Goal: Information Seeking & Learning: Check status

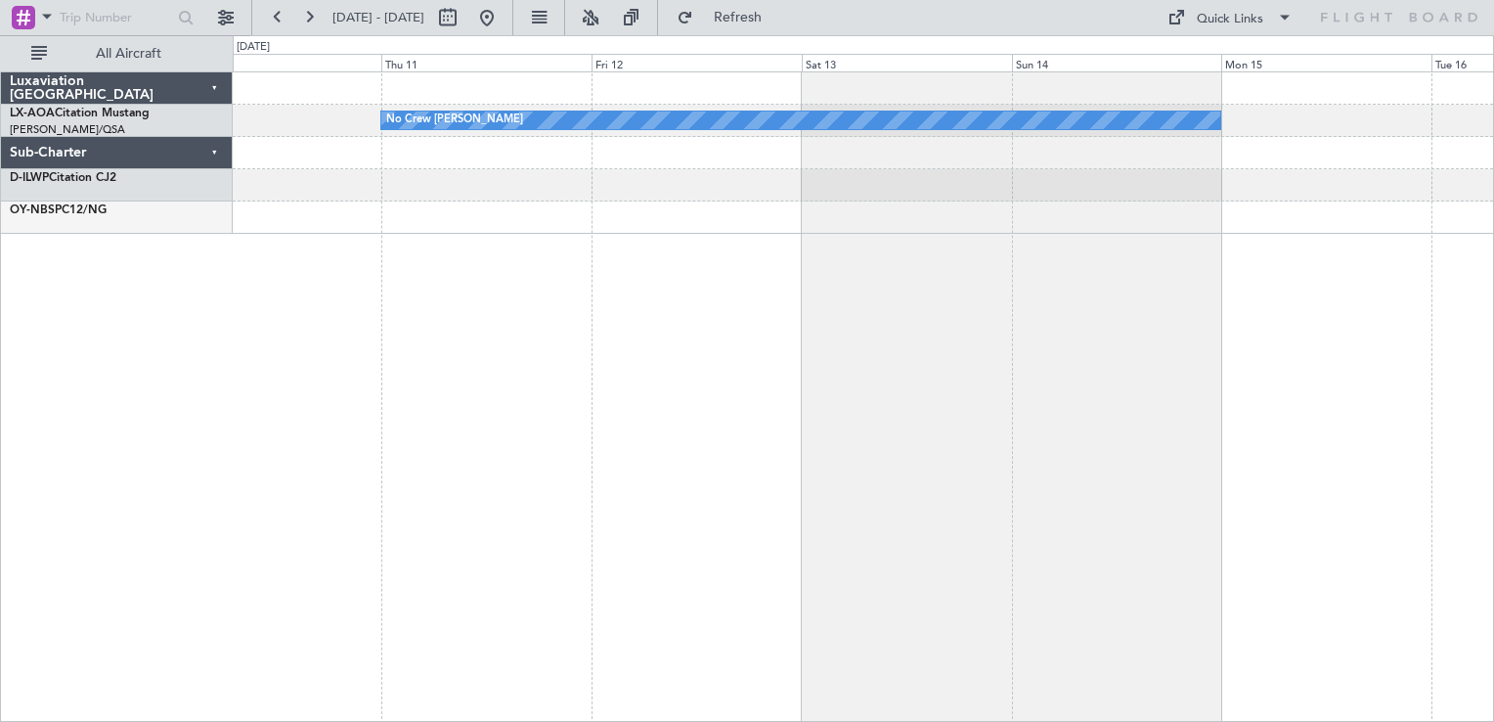
click at [1365, 220] on div "No Crew [PERSON_NAME]" at bounding box center [864, 396] width 1262 height 650
click at [1037, 225] on div "No Crew [PERSON_NAME]" at bounding box center [864, 396] width 1262 height 650
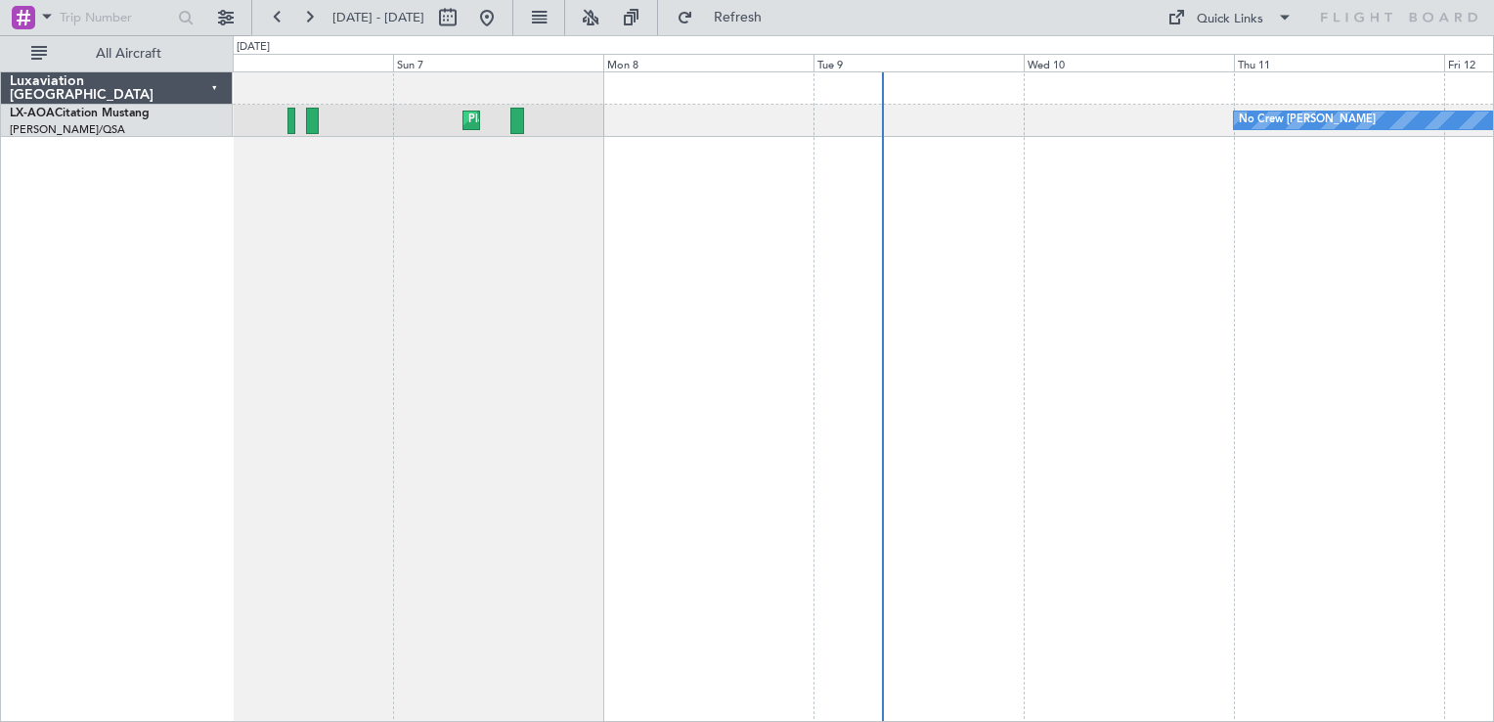
click at [1141, 298] on div "No Crew [PERSON_NAME] Planned Maint [GEOGRAPHIC_DATA] ([GEOGRAPHIC_DATA]) No Cr…" at bounding box center [864, 396] width 1262 height 650
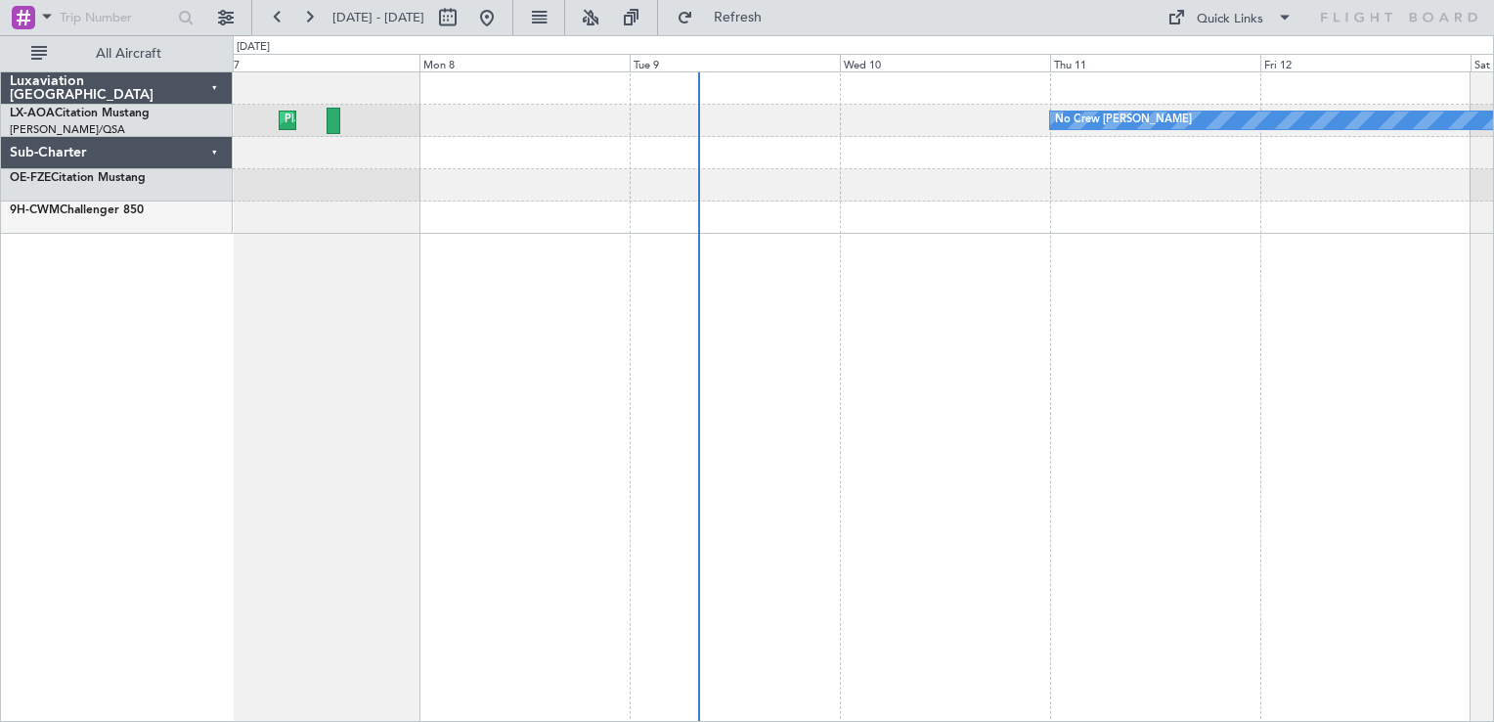
click at [804, 367] on div "No Crew [PERSON_NAME] Planned Maint [GEOGRAPHIC_DATA] ([GEOGRAPHIC_DATA]) No Cr…" at bounding box center [864, 396] width 1262 height 650
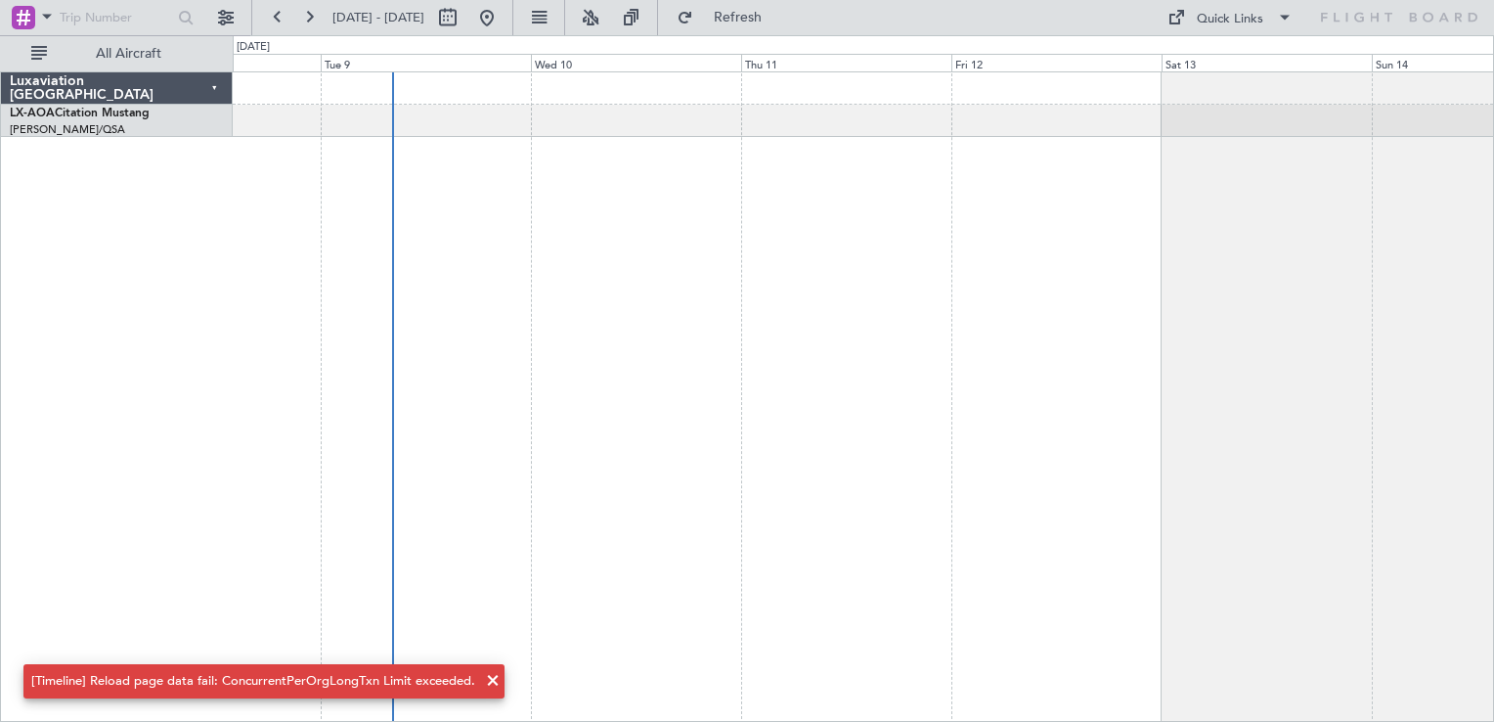
click at [513, 33] on fb-range-datepicker "[DATE] - [DATE]" at bounding box center [382, 17] width 262 height 35
click at [503, 14] on button at bounding box center [486, 17] width 31 height 31
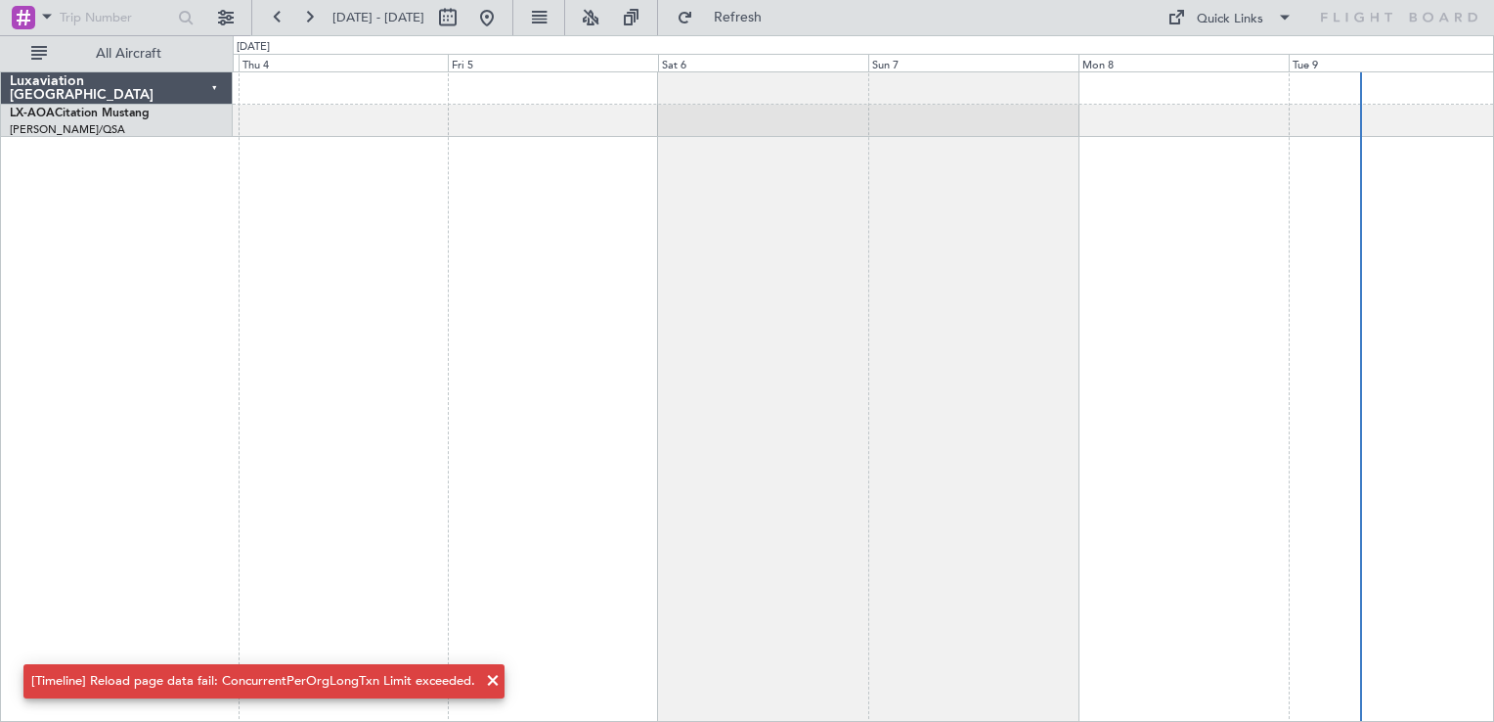
click at [892, 343] on div at bounding box center [864, 396] width 1262 height 650
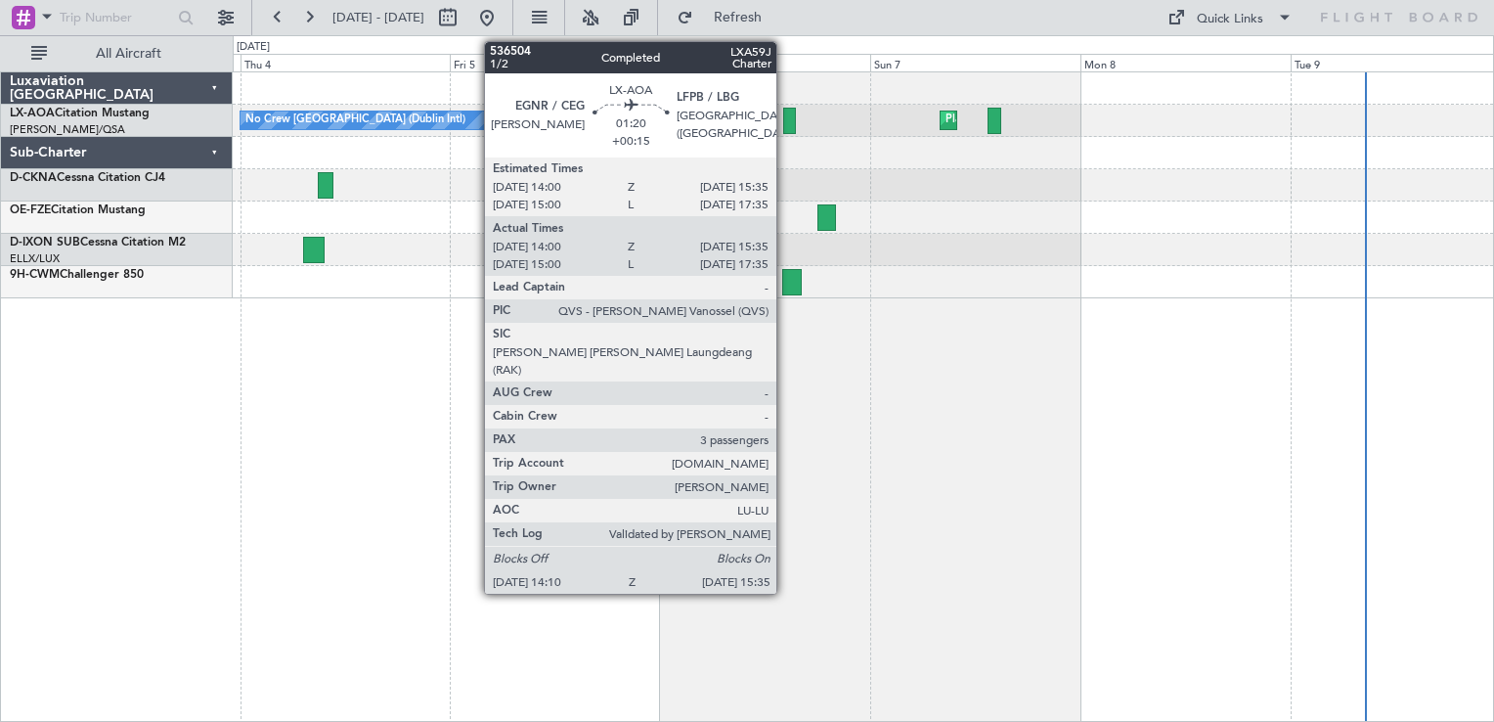
click at [785, 115] on div at bounding box center [789, 121] width 13 height 26
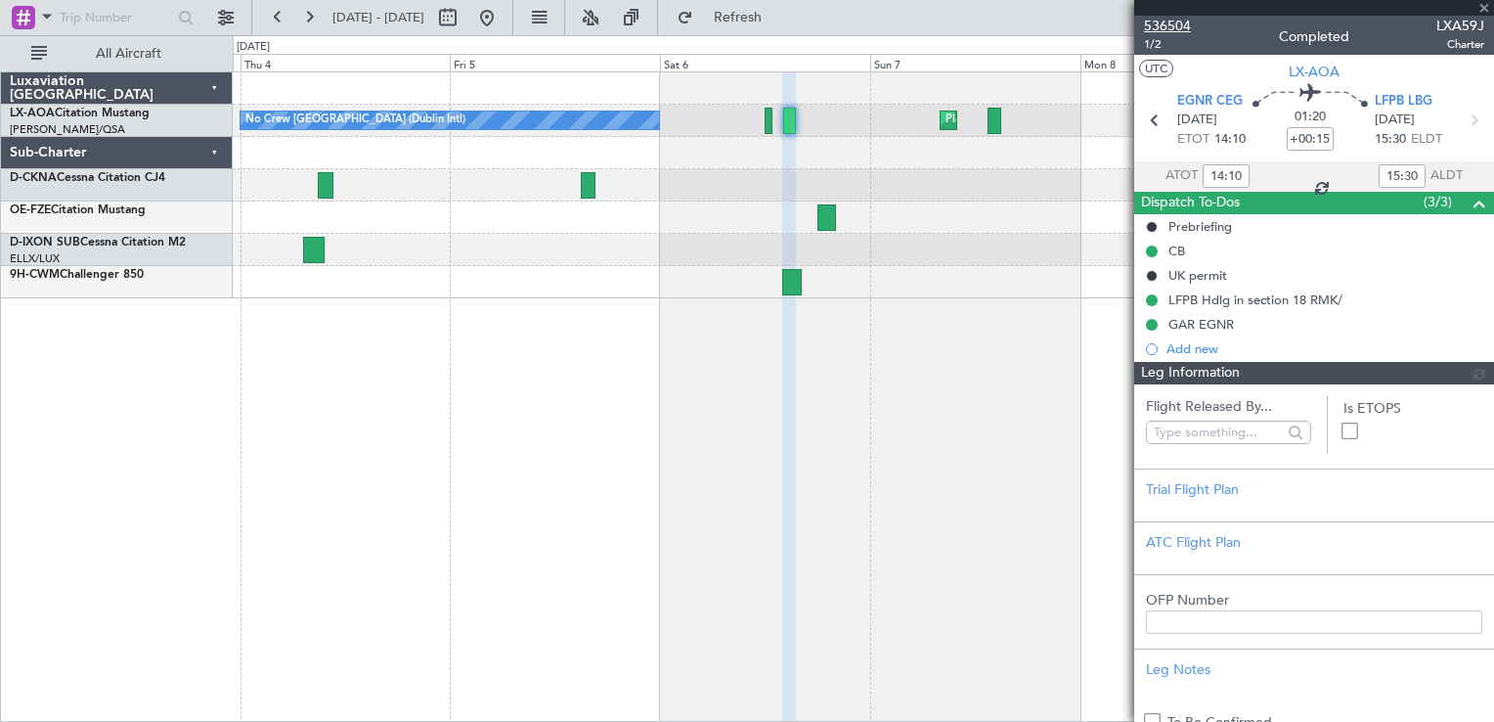
click at [1172, 24] on span "536504" at bounding box center [1167, 26] width 47 height 21
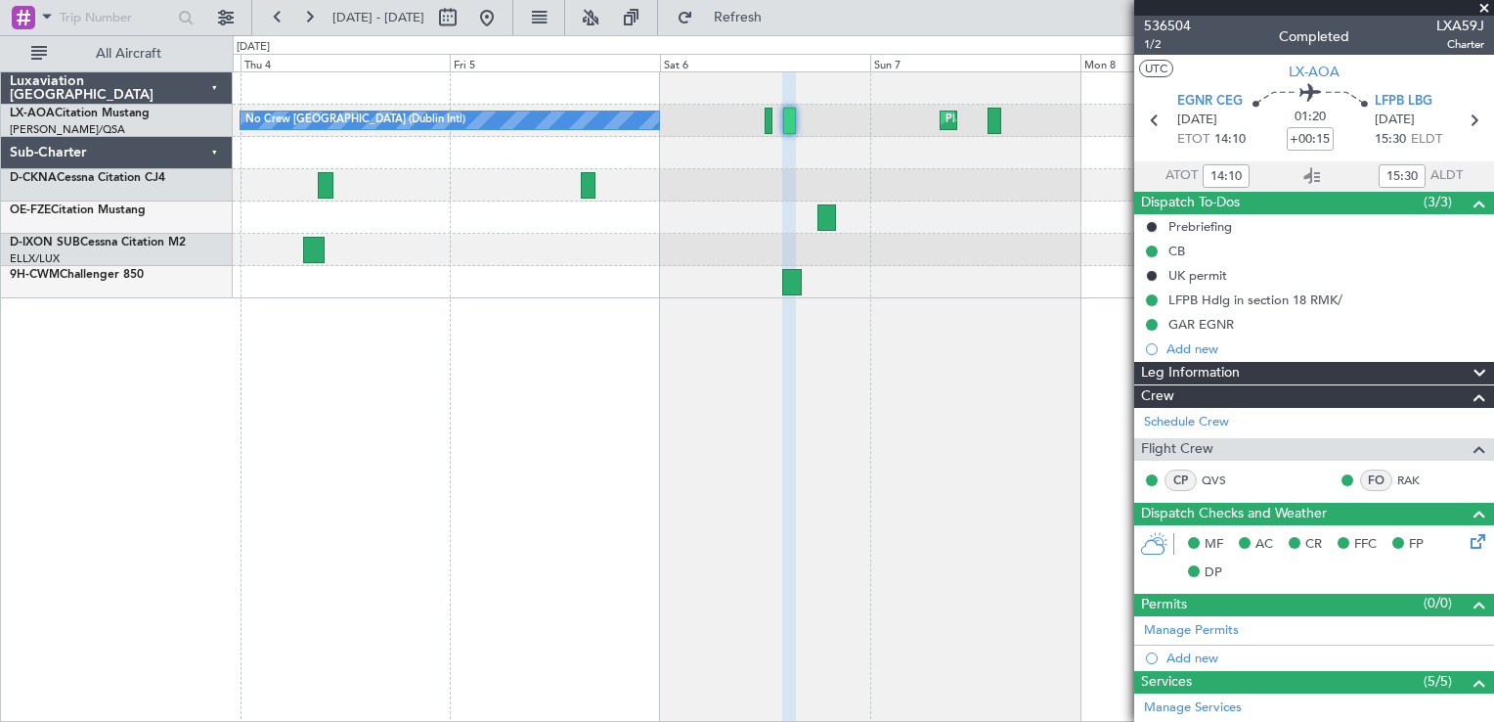
click at [1478, 2] on span at bounding box center [1485, 9] width 20 height 18
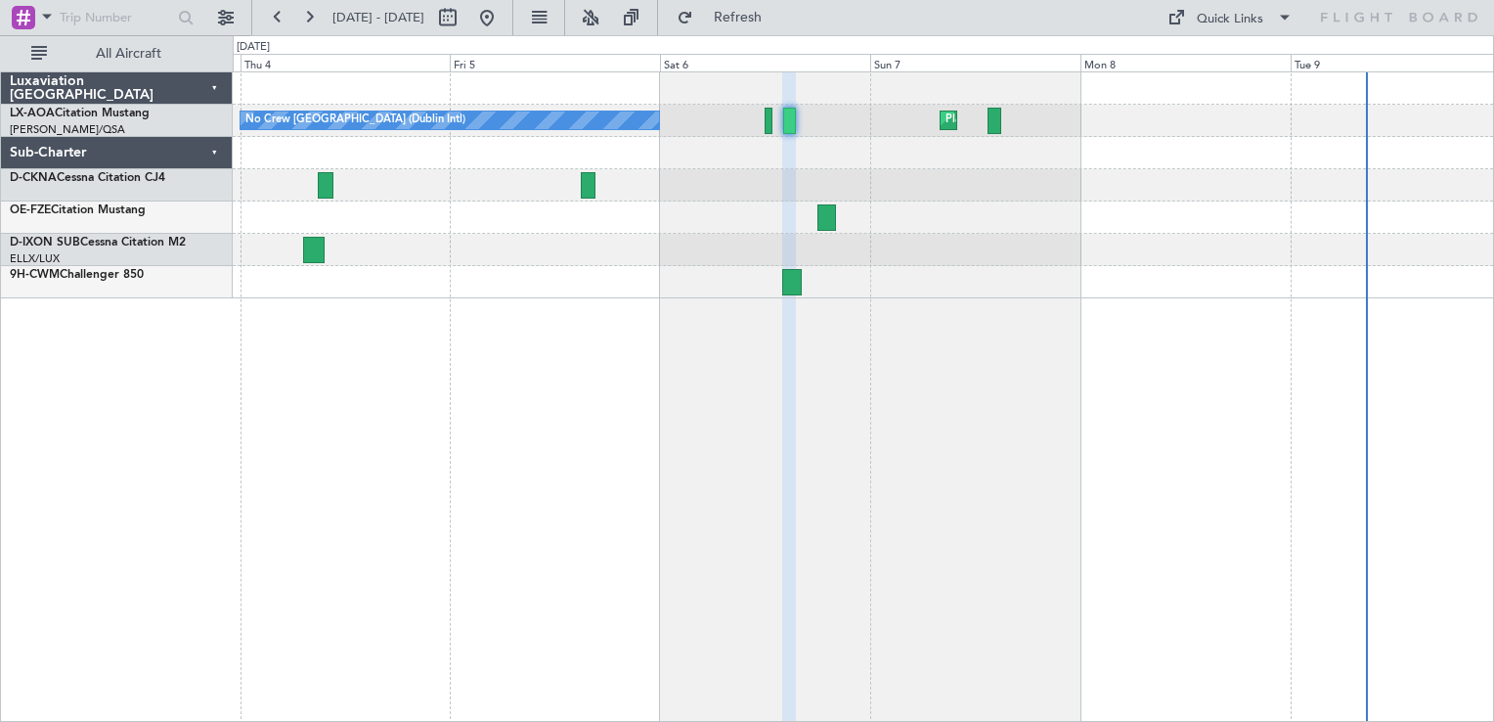
type input "0"
click at [503, 17] on button at bounding box center [486, 17] width 31 height 31
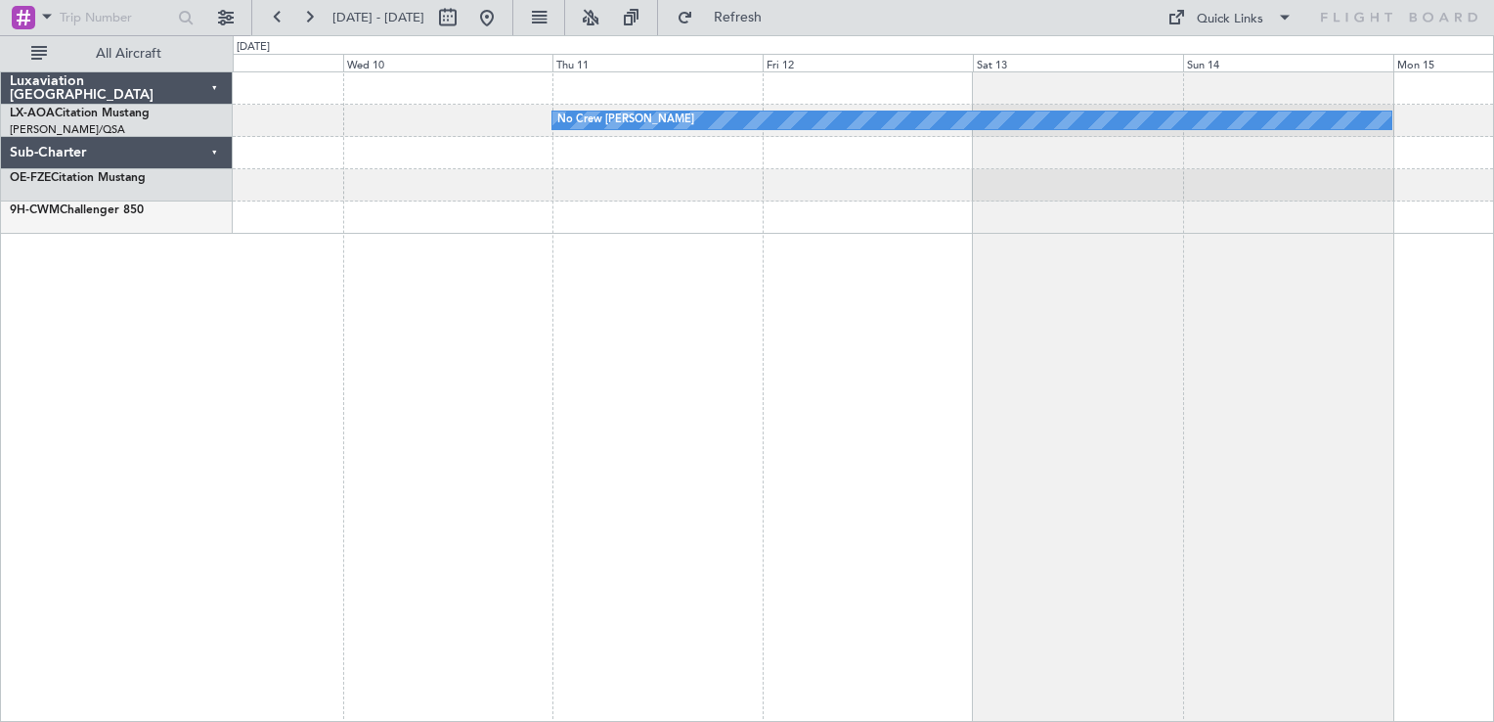
click at [575, 470] on div "No Crew [PERSON_NAME]" at bounding box center [864, 396] width 1262 height 650
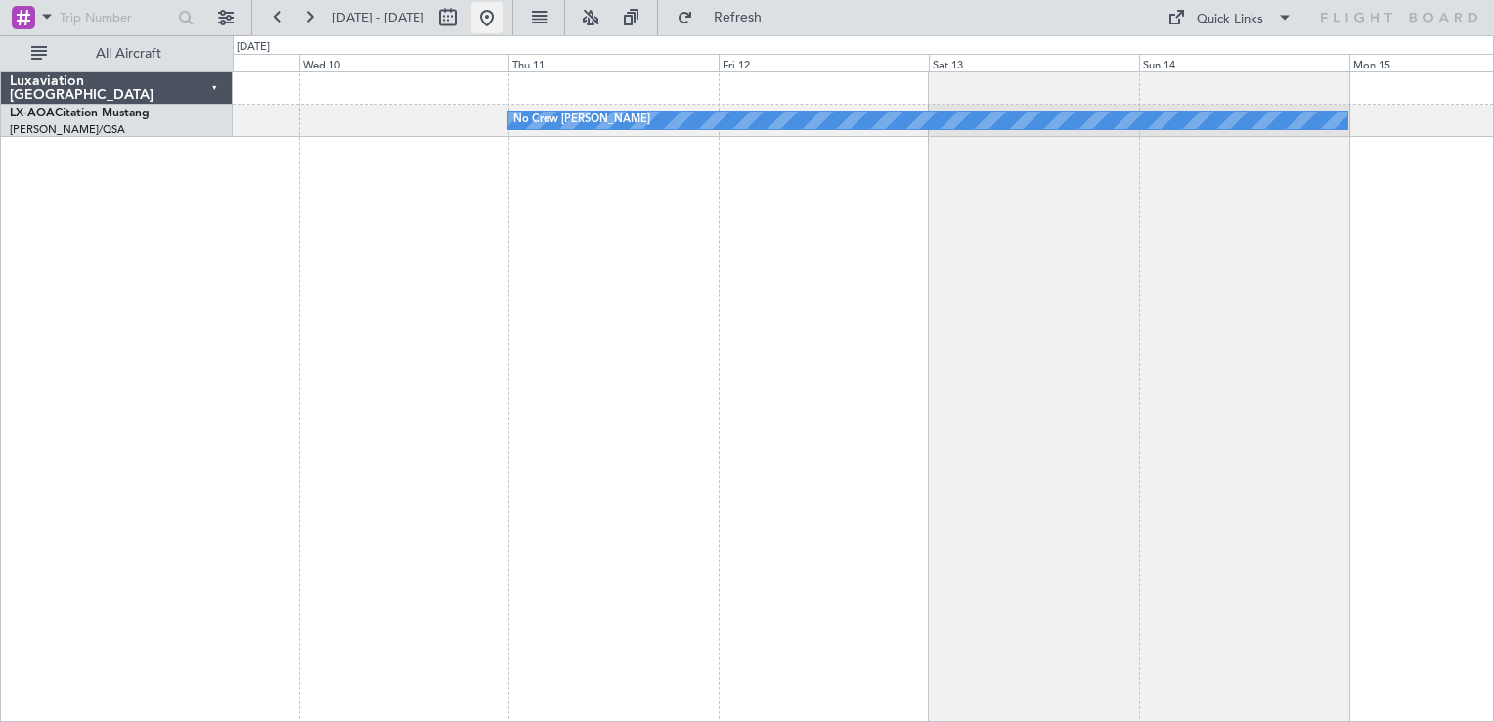
click at [503, 29] on button at bounding box center [486, 17] width 31 height 31
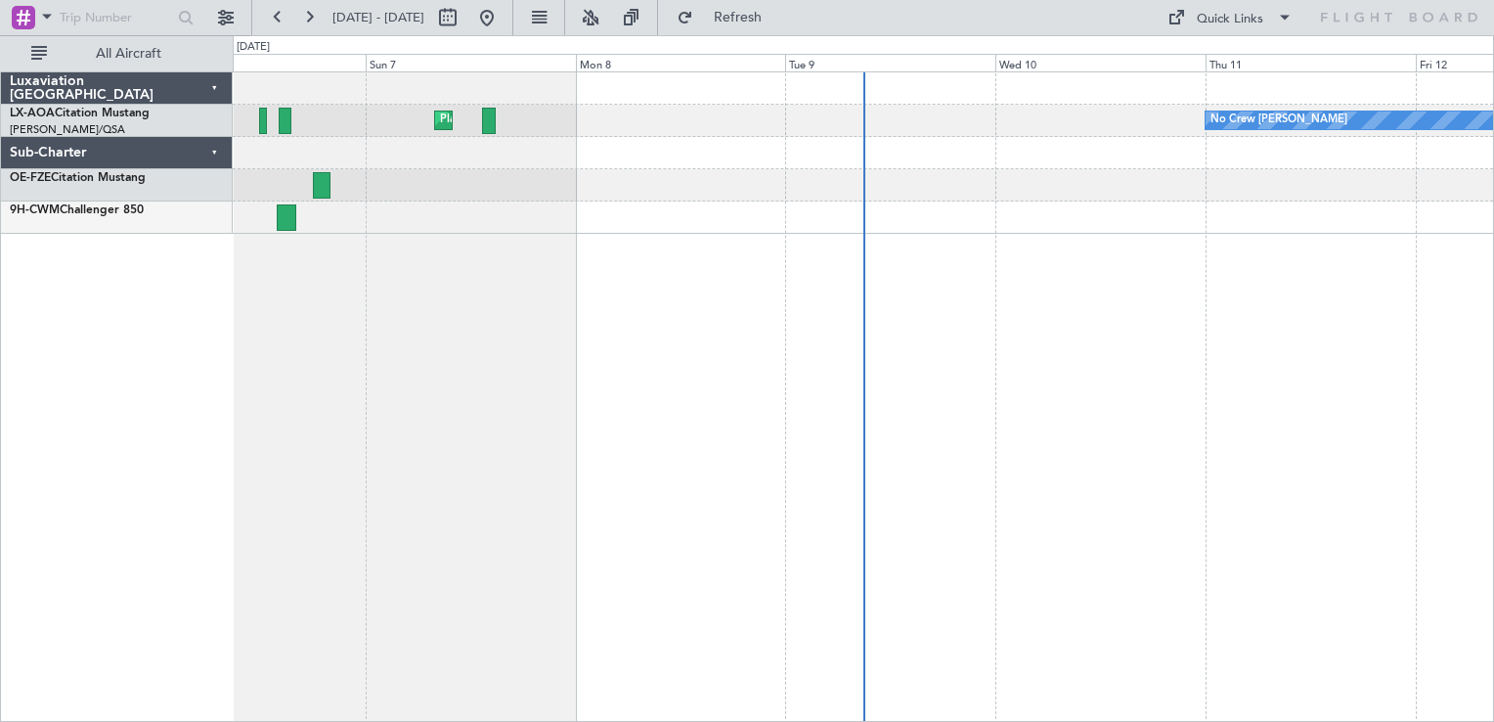
click at [781, 480] on div "No Crew [PERSON_NAME] Planned Maint [GEOGRAPHIC_DATA] ([GEOGRAPHIC_DATA]) No Cr…" at bounding box center [864, 396] width 1262 height 650
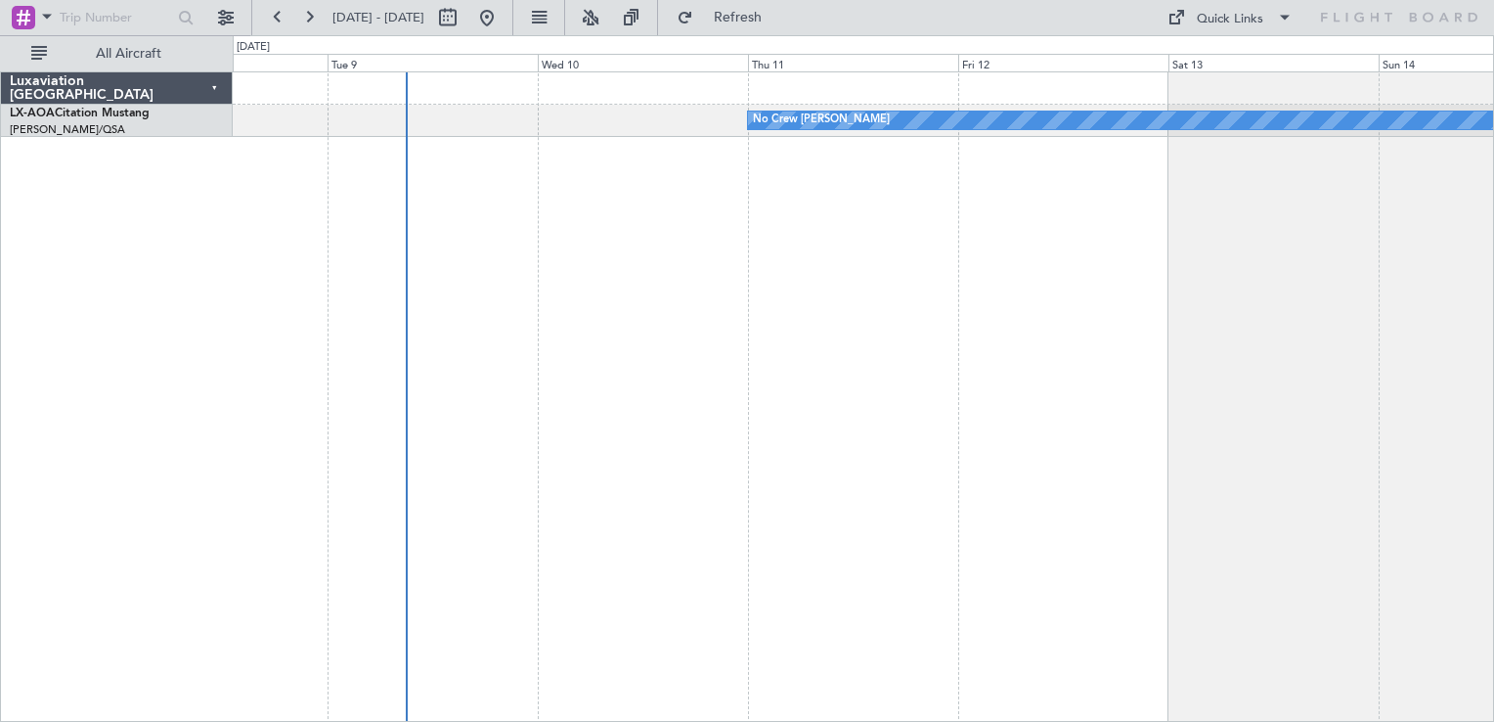
click at [843, 497] on div "No Crew [PERSON_NAME] Planned Maint [GEOGRAPHIC_DATA] ([GEOGRAPHIC_DATA])" at bounding box center [864, 396] width 1262 height 650
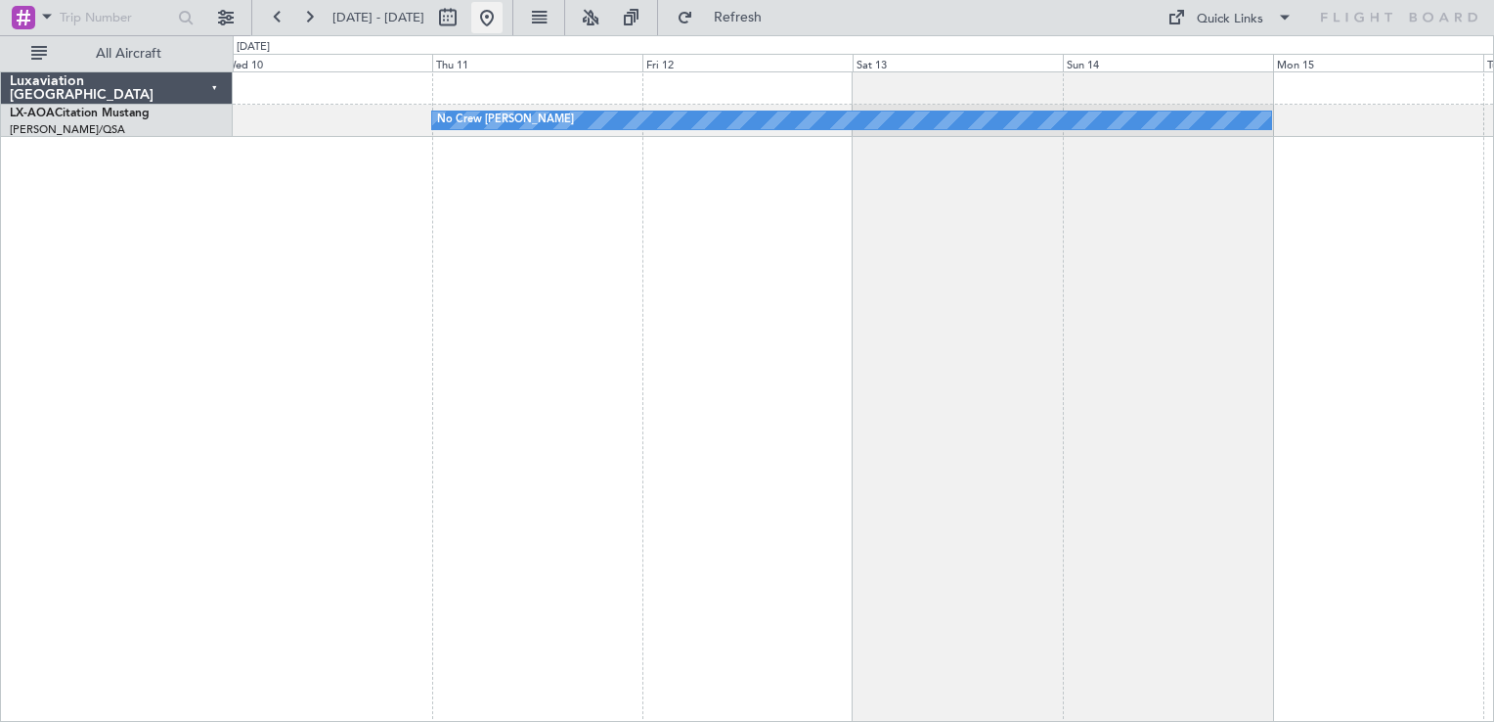
click at [503, 23] on button at bounding box center [486, 17] width 31 height 31
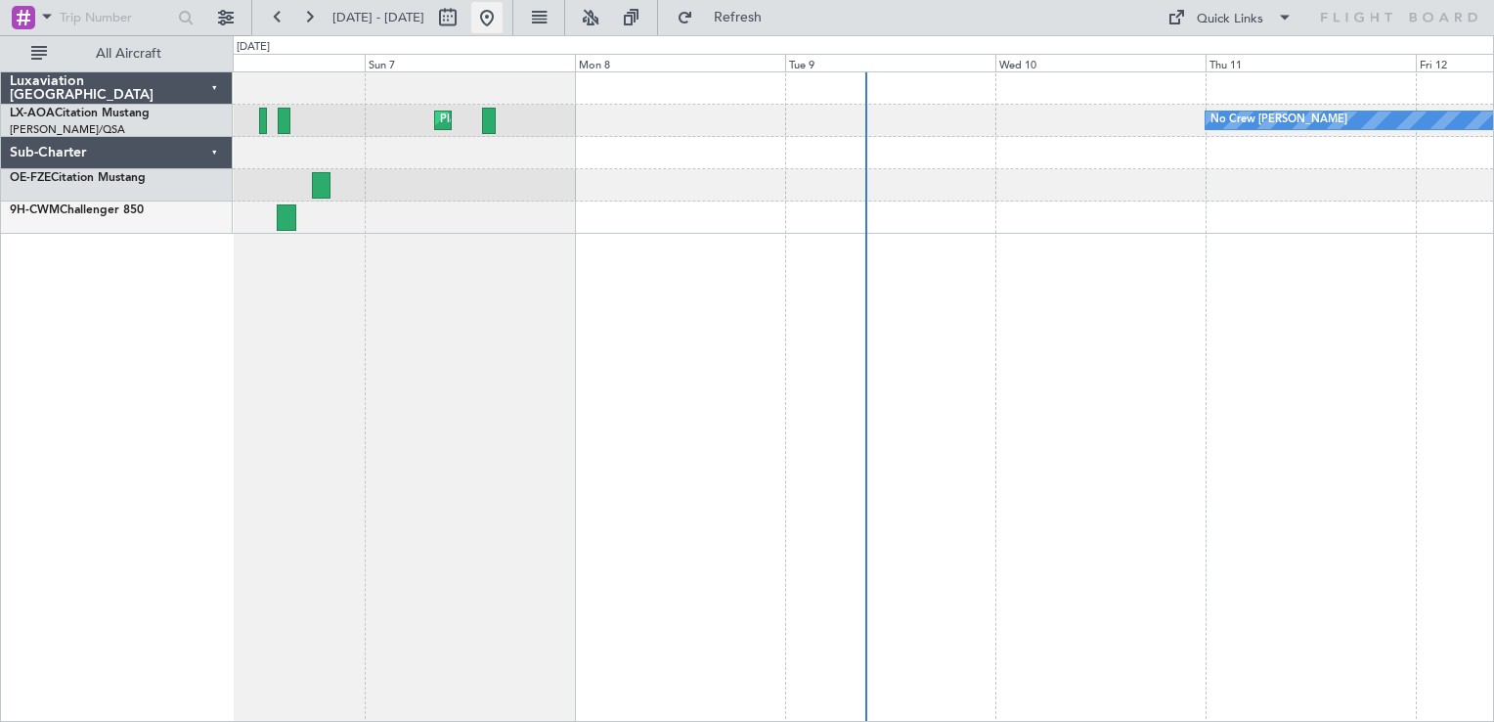
click at [503, 6] on button at bounding box center [486, 17] width 31 height 31
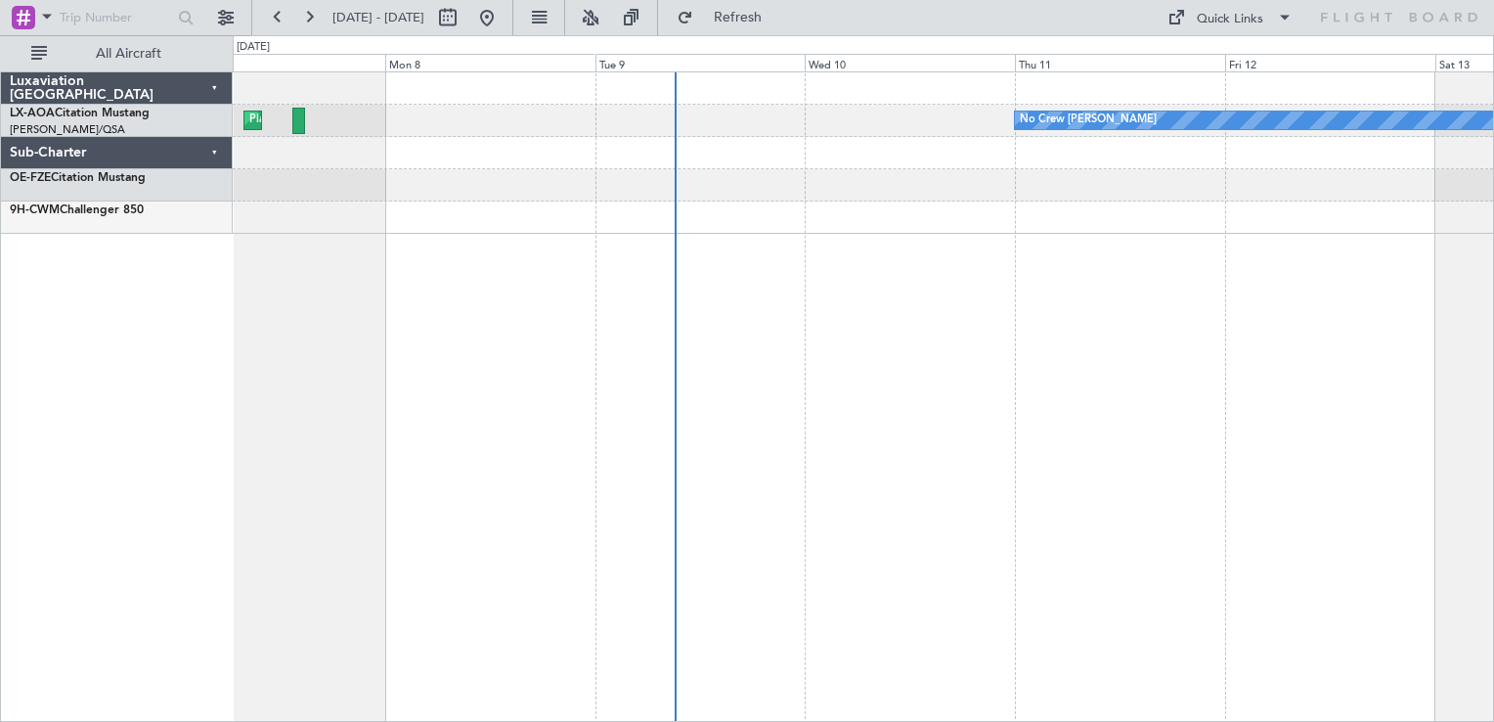
click at [962, 316] on div "Planned Maint [GEOGRAPHIC_DATA] ([GEOGRAPHIC_DATA]) No Crew [PERSON_NAME] No Cr…" at bounding box center [864, 396] width 1262 height 650
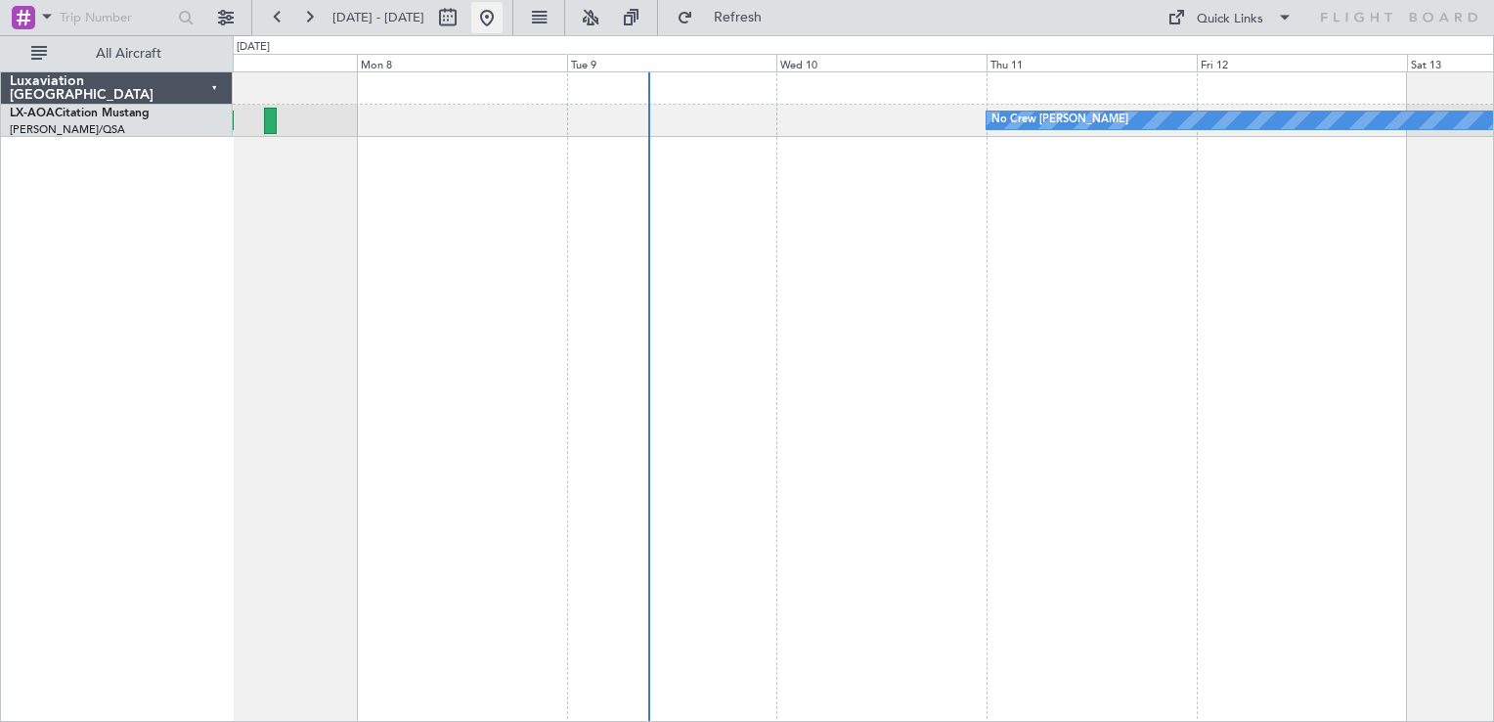
click at [503, 14] on button at bounding box center [486, 17] width 31 height 31
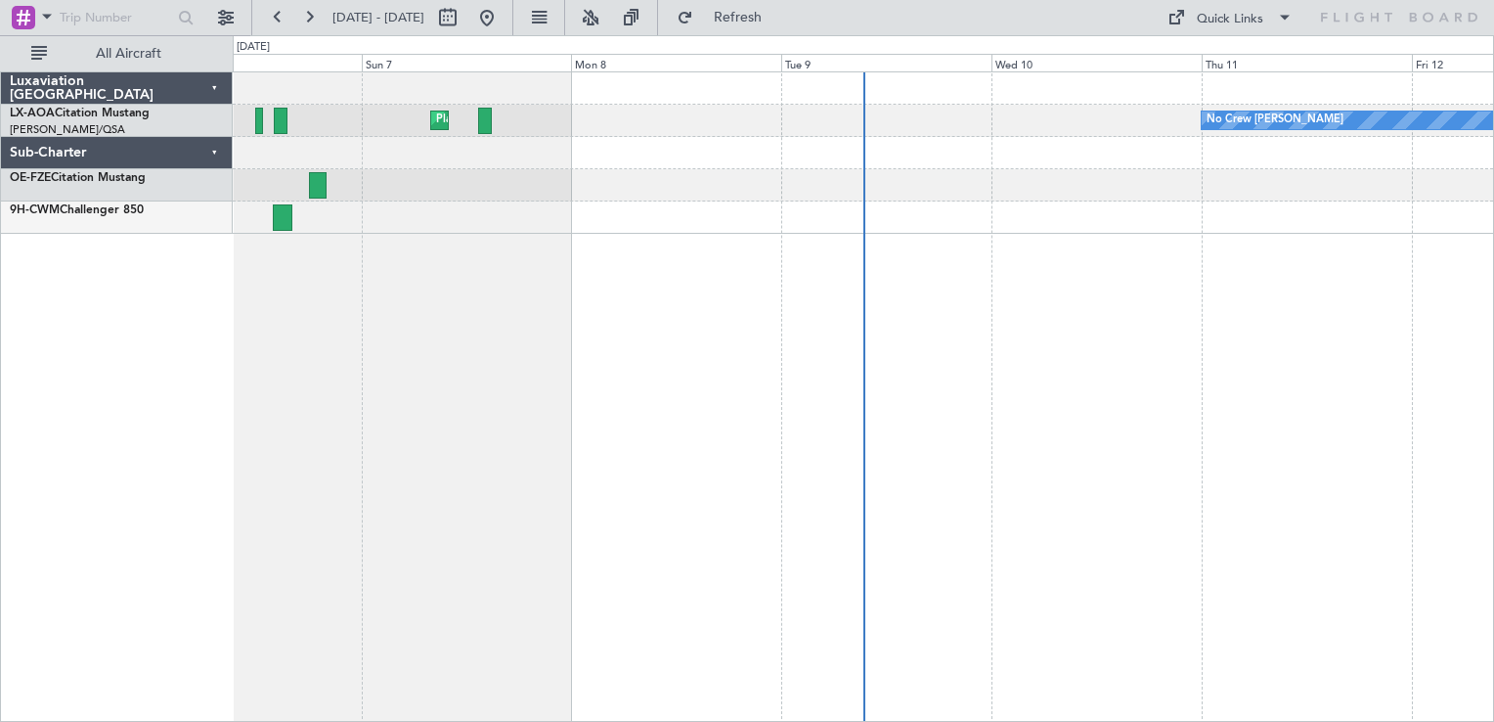
click at [519, 718] on div "Planned Maint [GEOGRAPHIC_DATA] ([GEOGRAPHIC_DATA]) No Crew [PERSON_NAME] No Cr…" at bounding box center [864, 396] width 1262 height 650
